Goal: Use online tool/utility: Utilize a website feature to perform a specific function

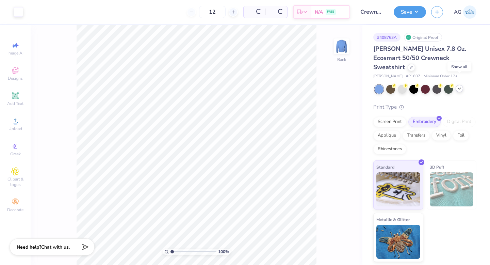
click at [459, 86] on icon at bounding box center [458, 88] width 5 height 5
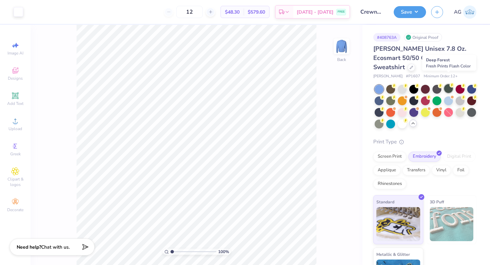
click at [447, 84] on div at bounding box center [448, 88] width 9 height 9
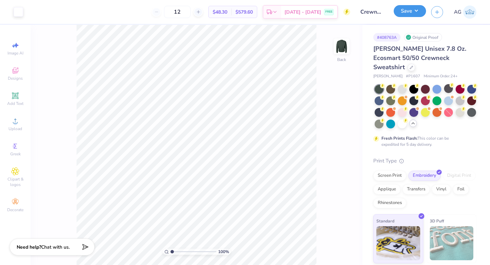
click at [415, 13] on button "Save" at bounding box center [409, 11] width 32 height 12
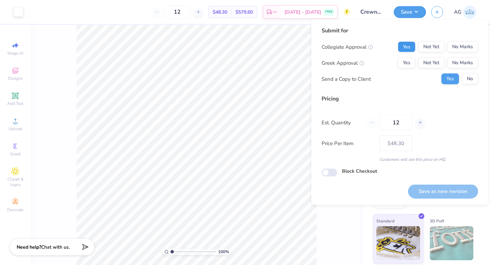
click at [404, 46] on button "Yes" at bounding box center [407, 46] width 18 height 11
click at [463, 63] on button "No Marks" at bounding box center [462, 62] width 31 height 11
click at [403, 122] on input "12" at bounding box center [395, 123] width 33 height 16
type input "1"
type input "0"
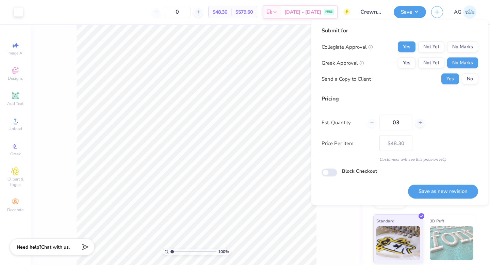
type input "036"
type input "36"
type input "– –"
click at [394, 122] on input "036" at bounding box center [395, 123] width 33 height 16
type input "36"
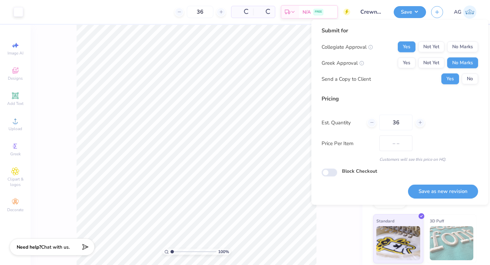
type input "$35.09"
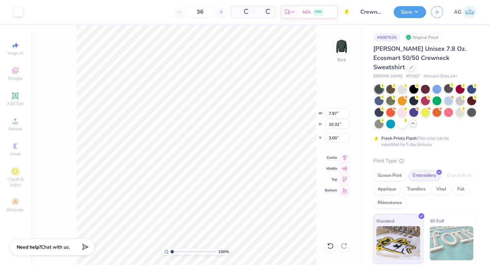
type input "7.97"
type input "10.32"
type input "4.76"
type input "4.73"
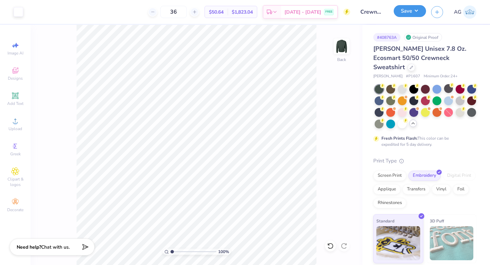
click at [417, 14] on button "Save" at bounding box center [409, 11] width 32 height 12
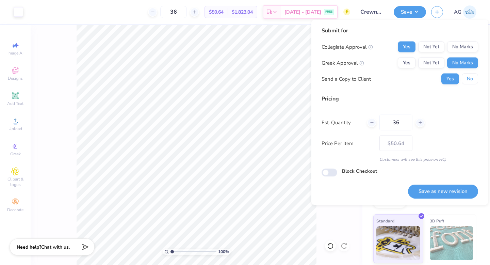
click at [470, 77] on button "No" at bounding box center [469, 78] width 16 height 11
click at [454, 190] on button "Save as new revision" at bounding box center [443, 191] width 70 height 14
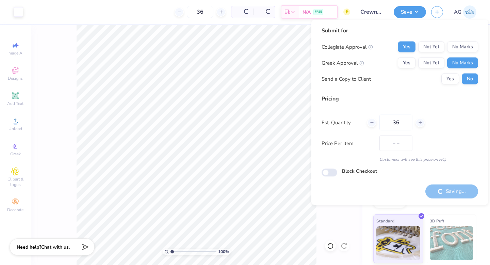
type input "– –"
